Goal: Transaction & Acquisition: Purchase product/service

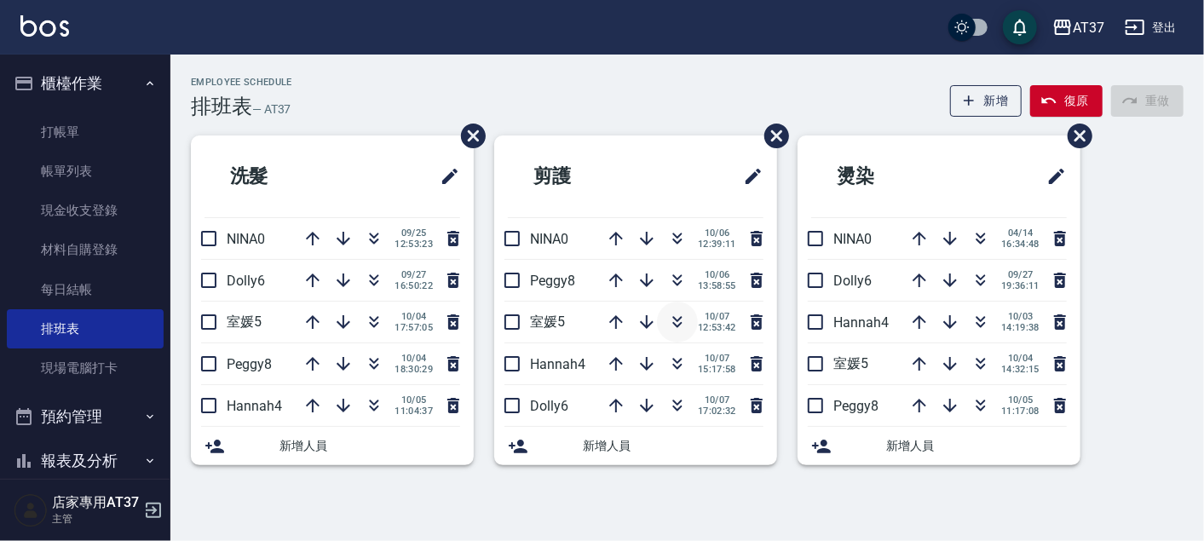
click at [669, 319] on icon "button" at bounding box center [677, 322] width 20 height 20
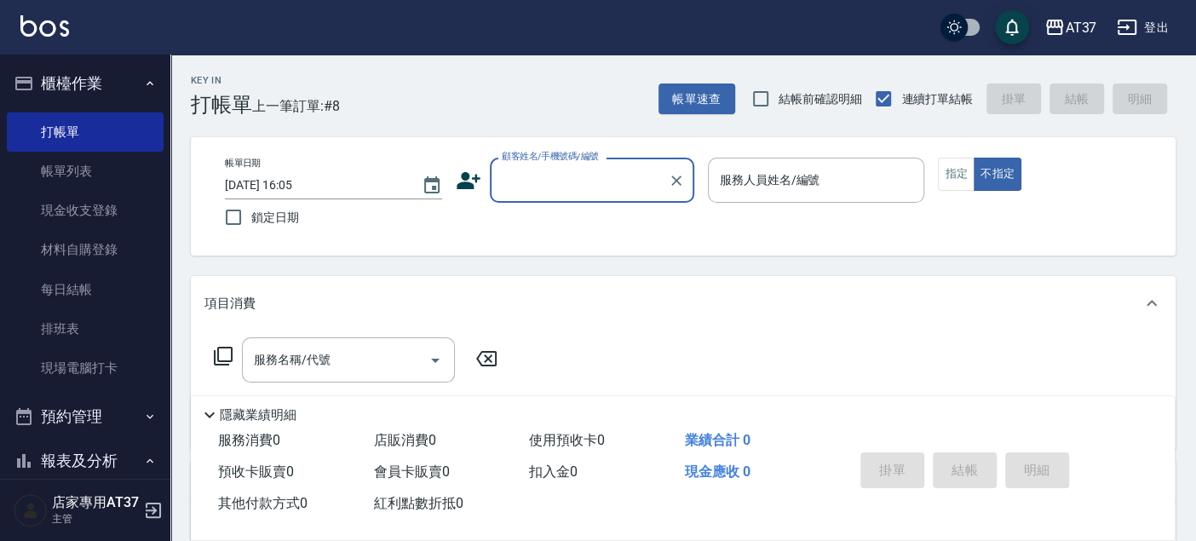
click at [620, 162] on div "顧客姓名/手機號碼/編號" at bounding box center [592, 180] width 204 height 45
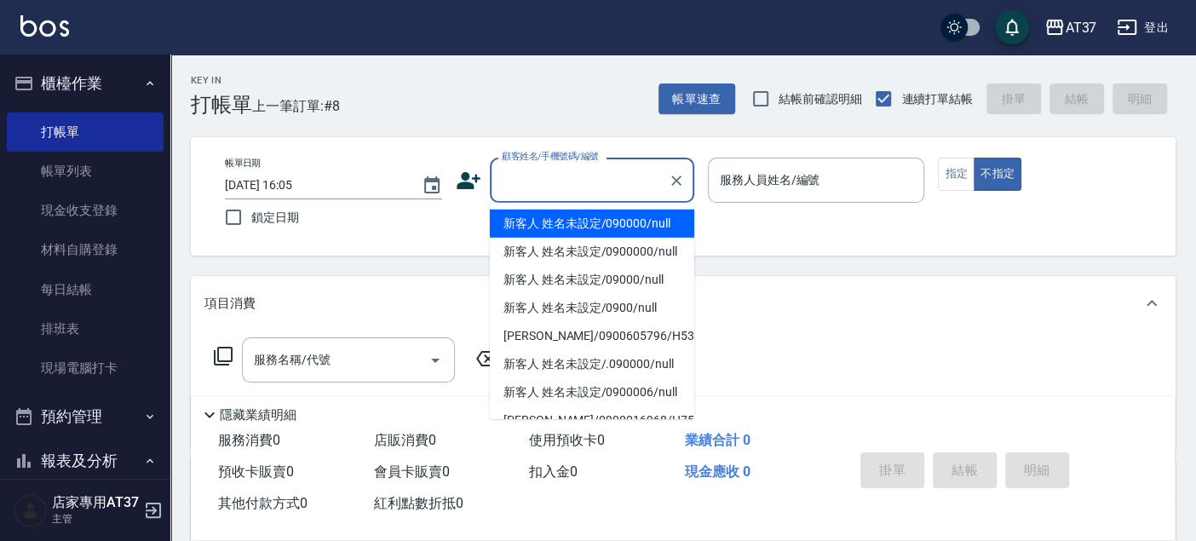
click at [618, 227] on li "新客人 姓名未設定/090000/null" at bounding box center [592, 224] width 204 height 28
type input "新客人 姓名未設定/090000/null"
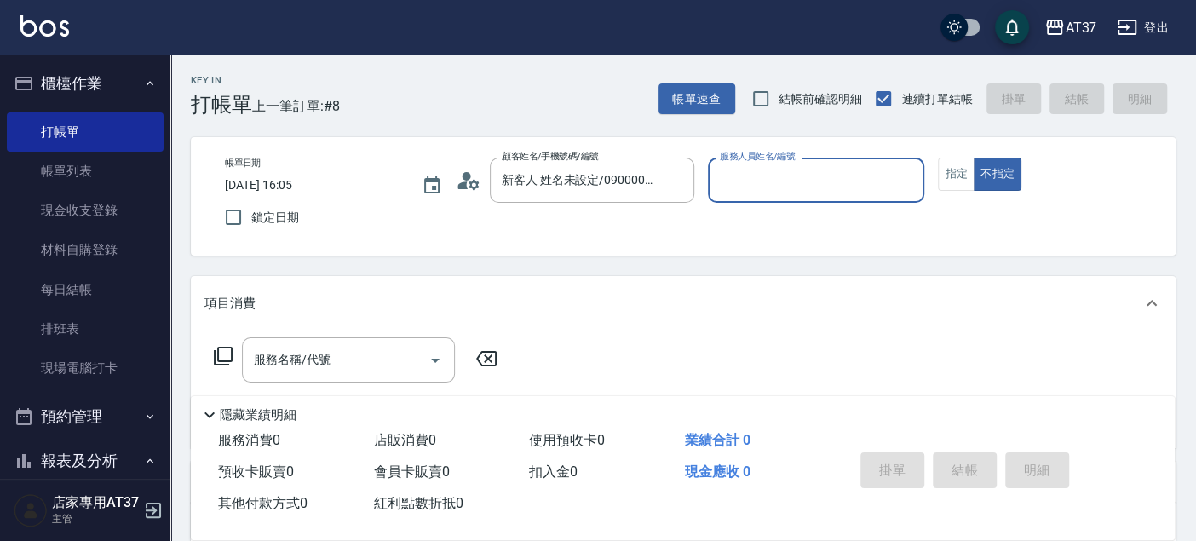
click at [739, 181] on input "服務人員姓名/編號" at bounding box center [816, 180] width 202 height 30
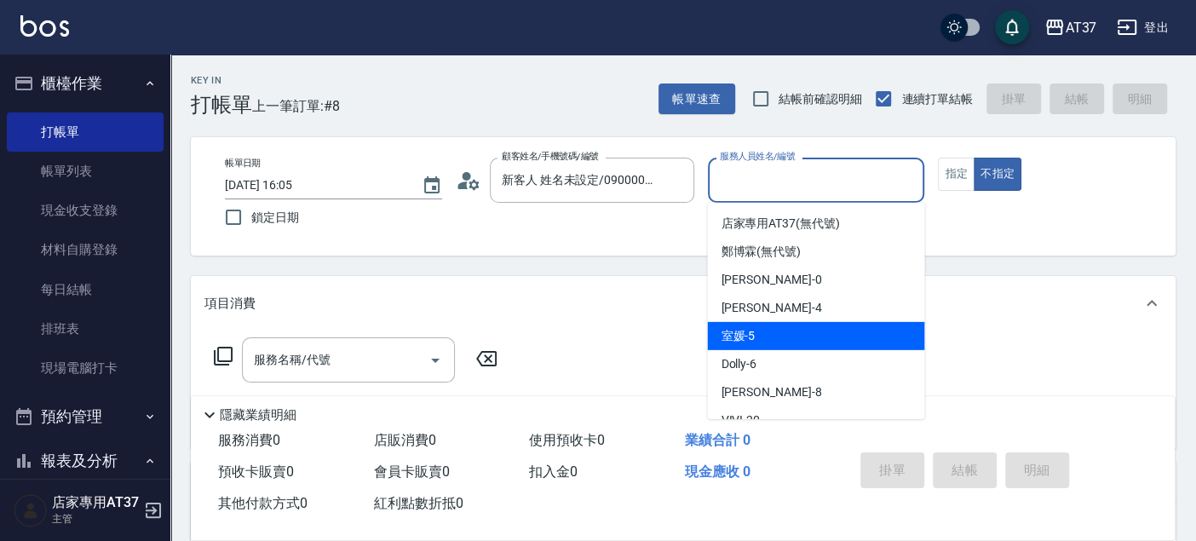
click at [761, 333] on div "室媛 -5" at bounding box center [815, 336] width 217 height 28
type input "室媛-5"
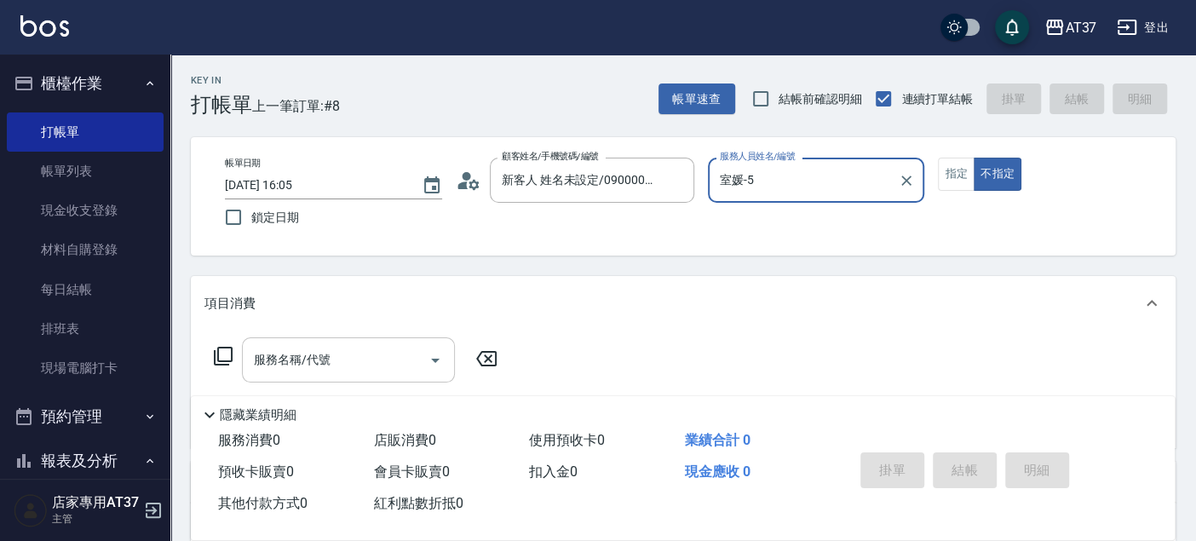
click at [373, 365] on input "服務名稱/代號" at bounding box center [336, 360] width 172 height 30
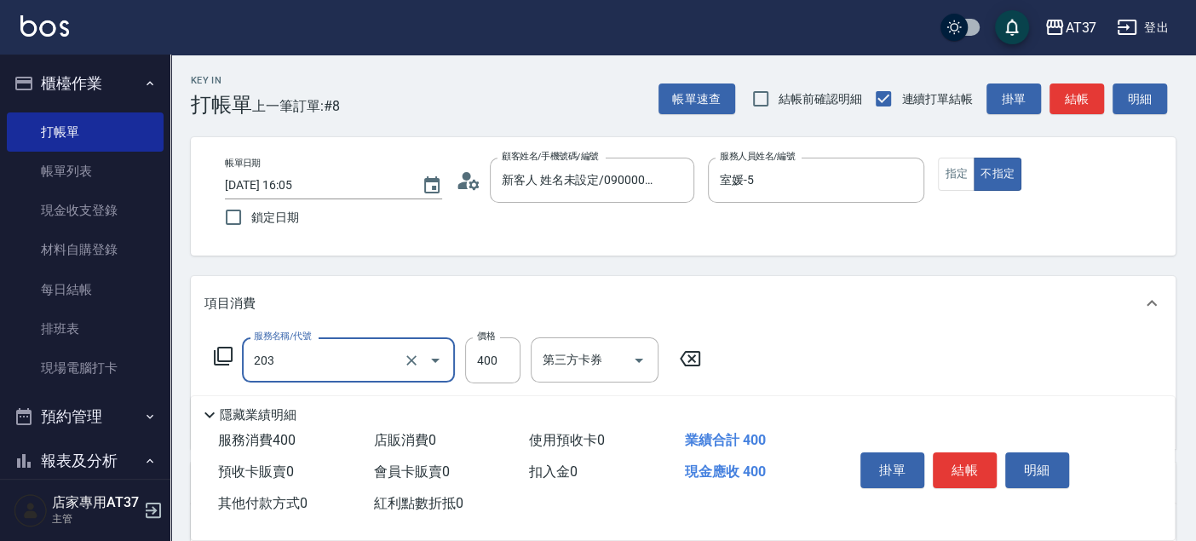
type input "B級洗+剪(203)"
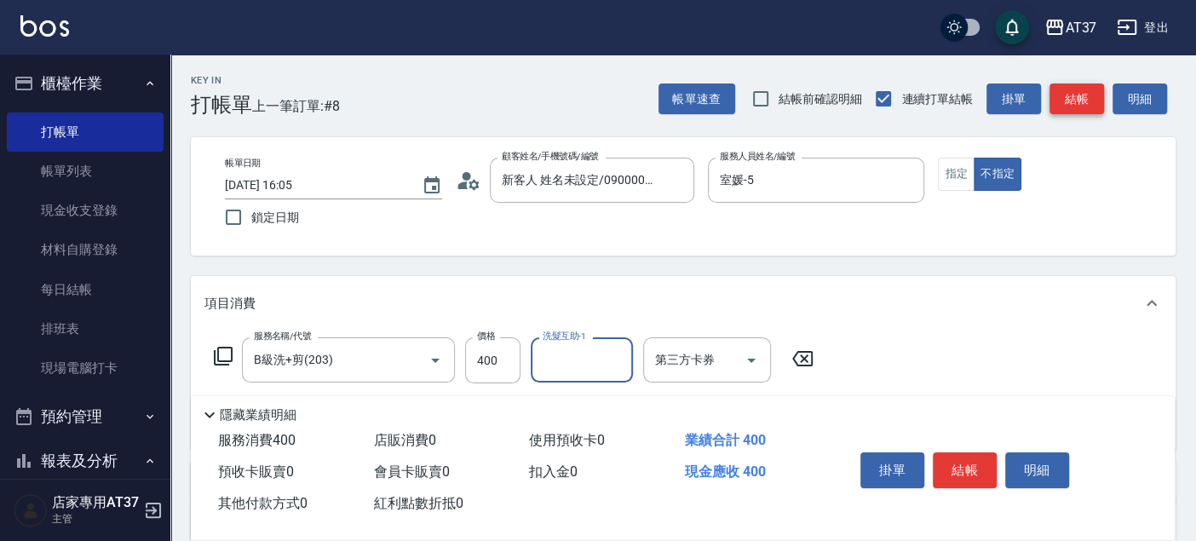
click at [1074, 87] on button "結帳" at bounding box center [1076, 99] width 55 height 32
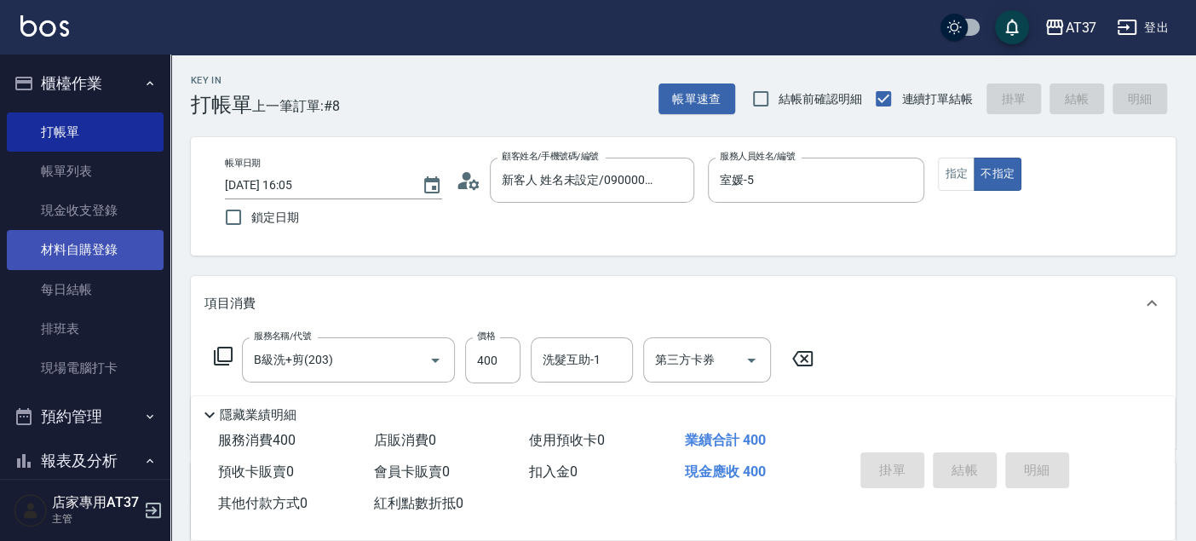
type input "2025/10/07 18:38"
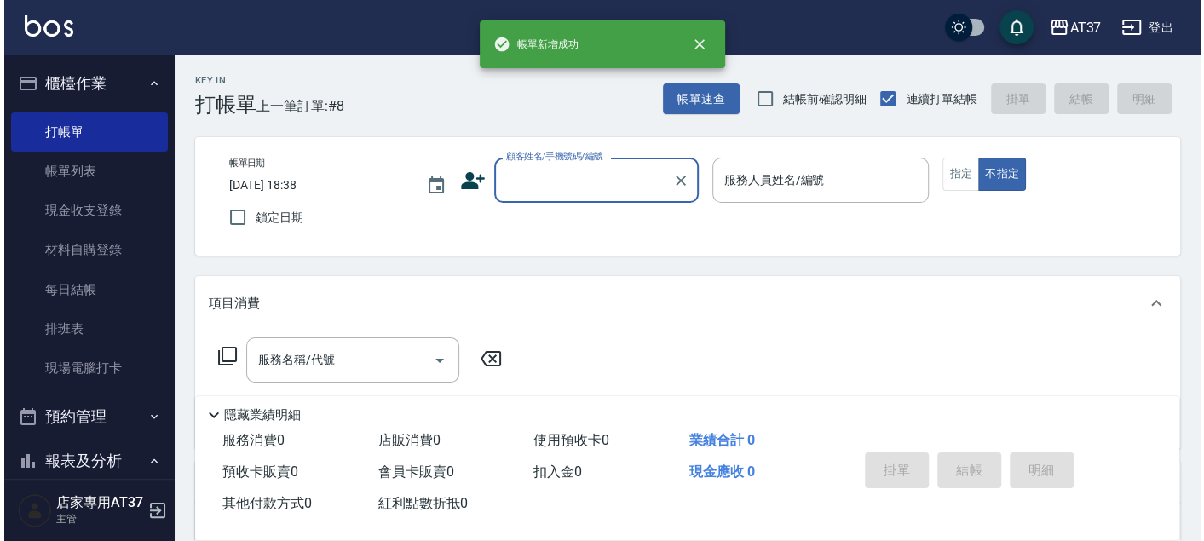
scroll to position [378, 0]
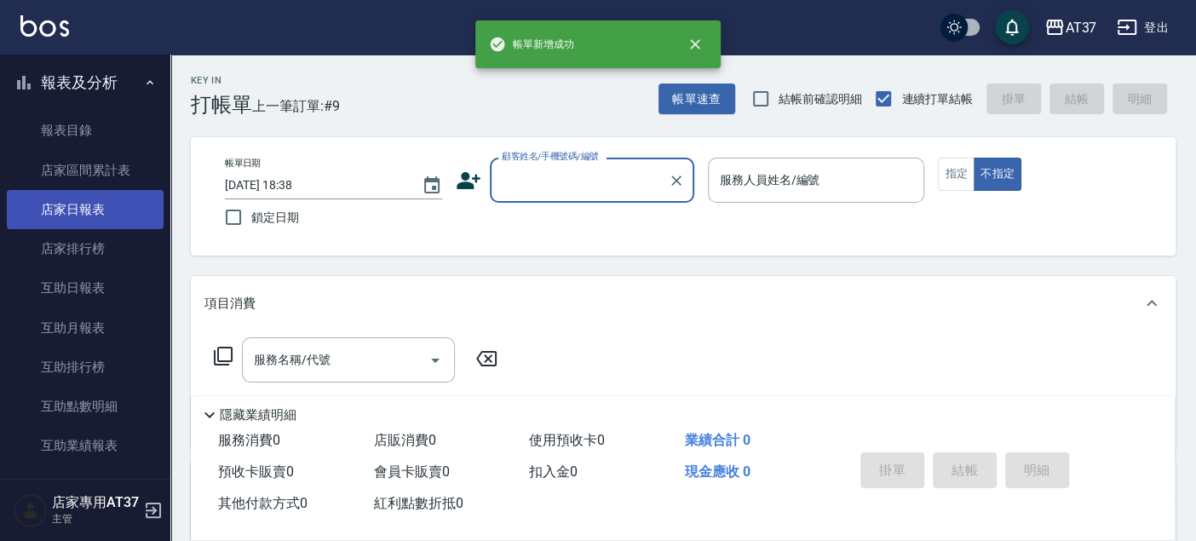
click at [124, 212] on link "店家日報表" at bounding box center [85, 209] width 157 height 39
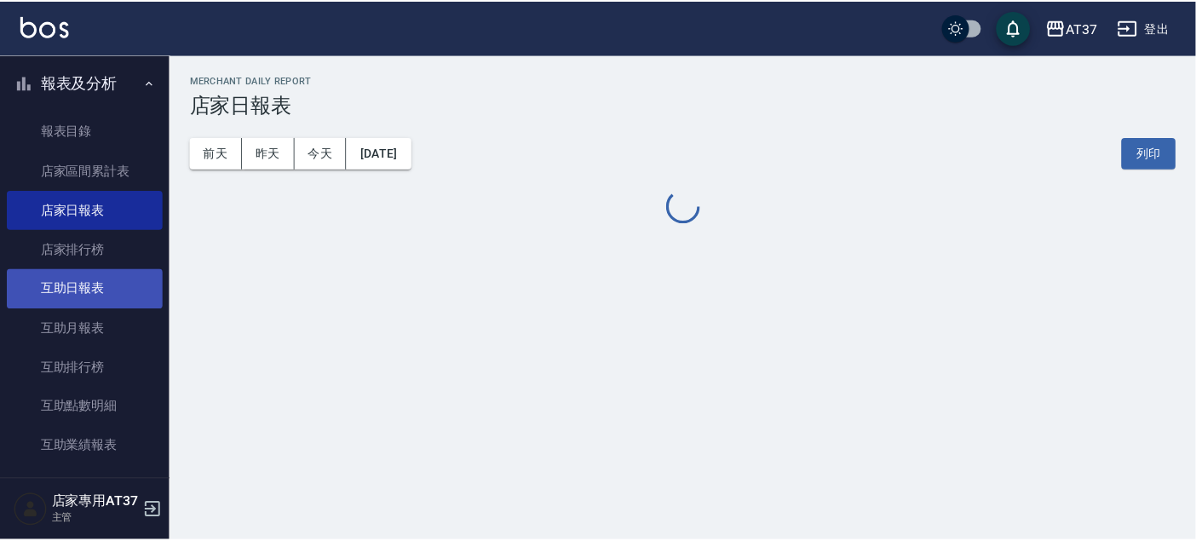
scroll to position [662, 0]
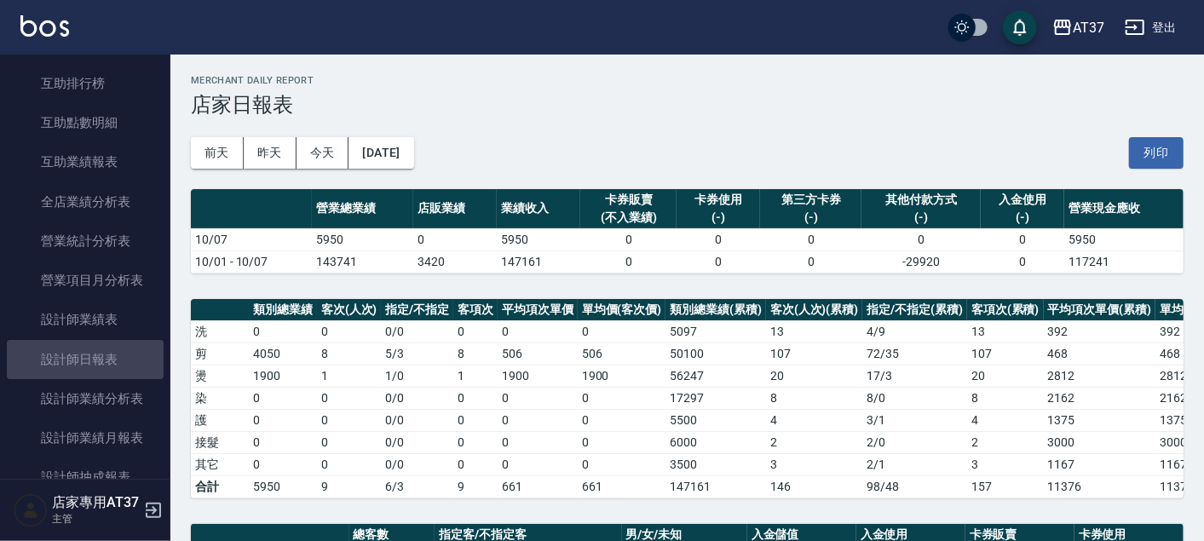
drag, startPoint x: 97, startPoint y: 350, endPoint x: 159, endPoint y: 348, distance: 62.2
click at [97, 351] on link "設計師日報表" at bounding box center [85, 359] width 157 height 39
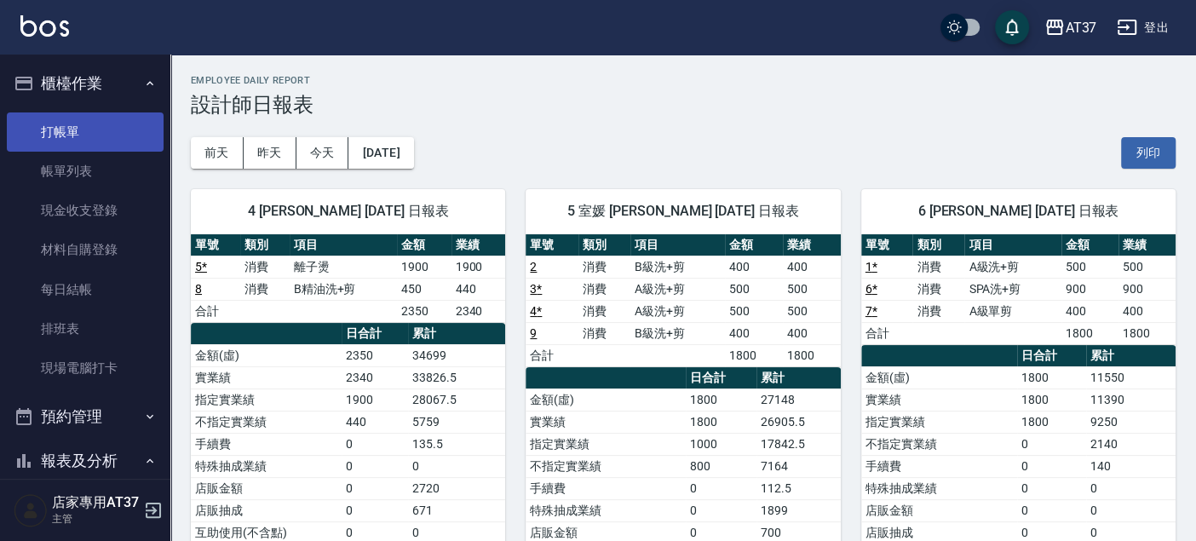
click at [129, 134] on link "打帳單" at bounding box center [85, 131] width 157 height 39
